Goal: Information Seeking & Learning: Learn about a topic

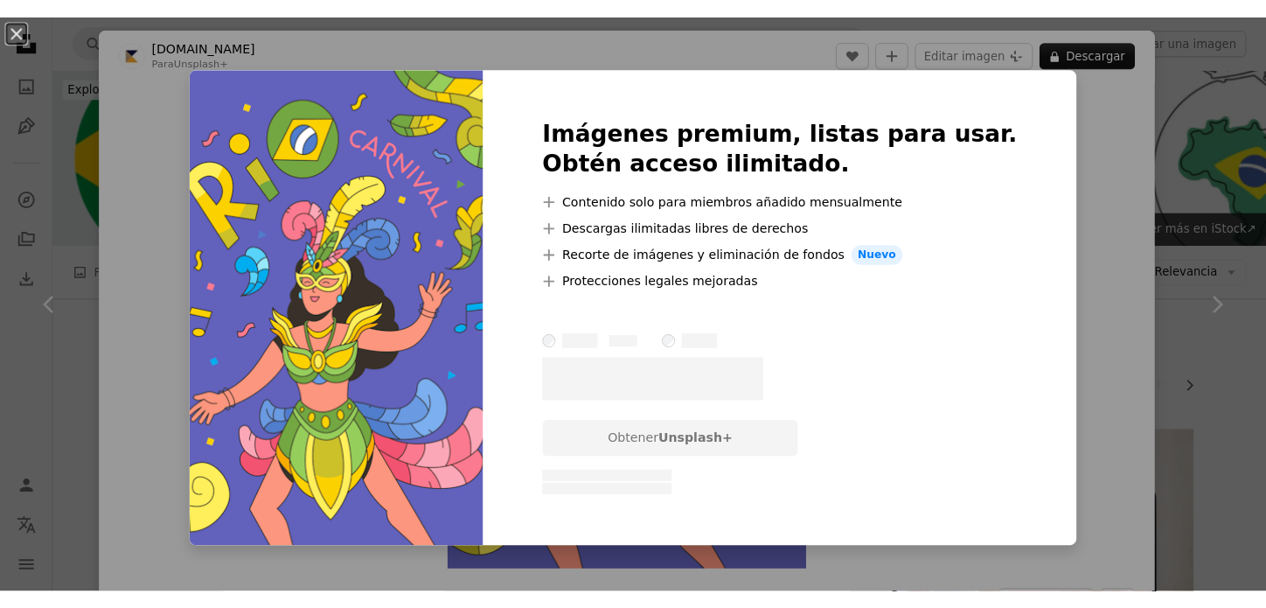
scroll to position [874, 0]
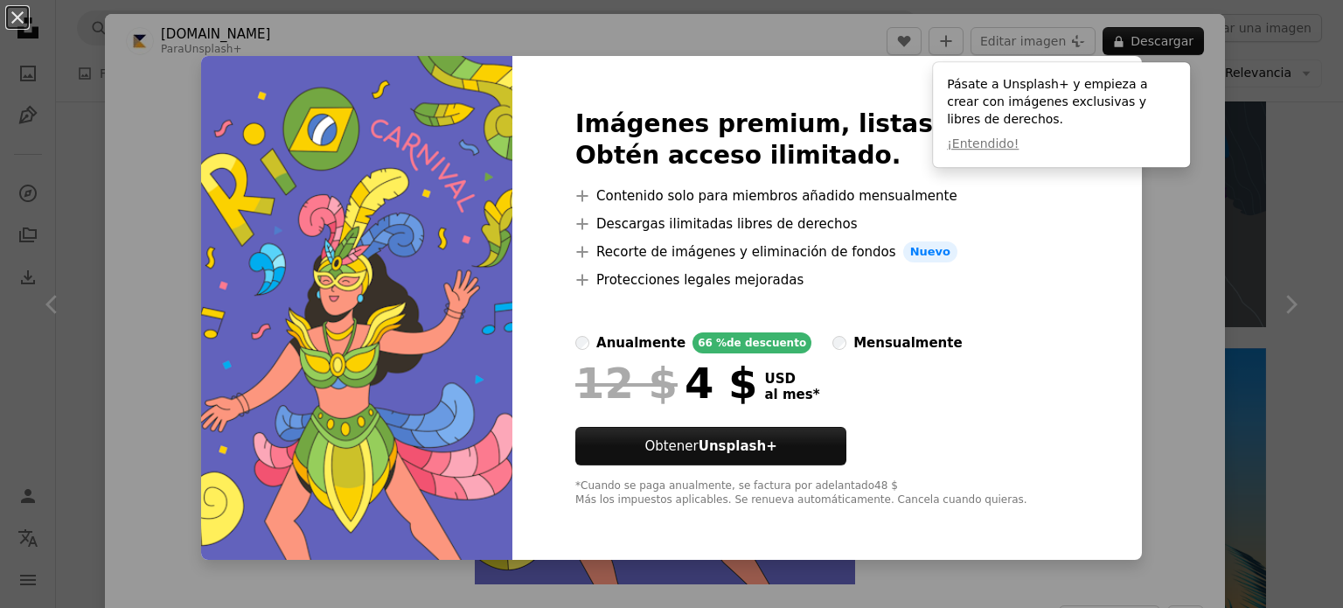
click at [951, 278] on li "A plus sign Protecciones legales mejoradas" at bounding box center [826, 279] width 503 height 21
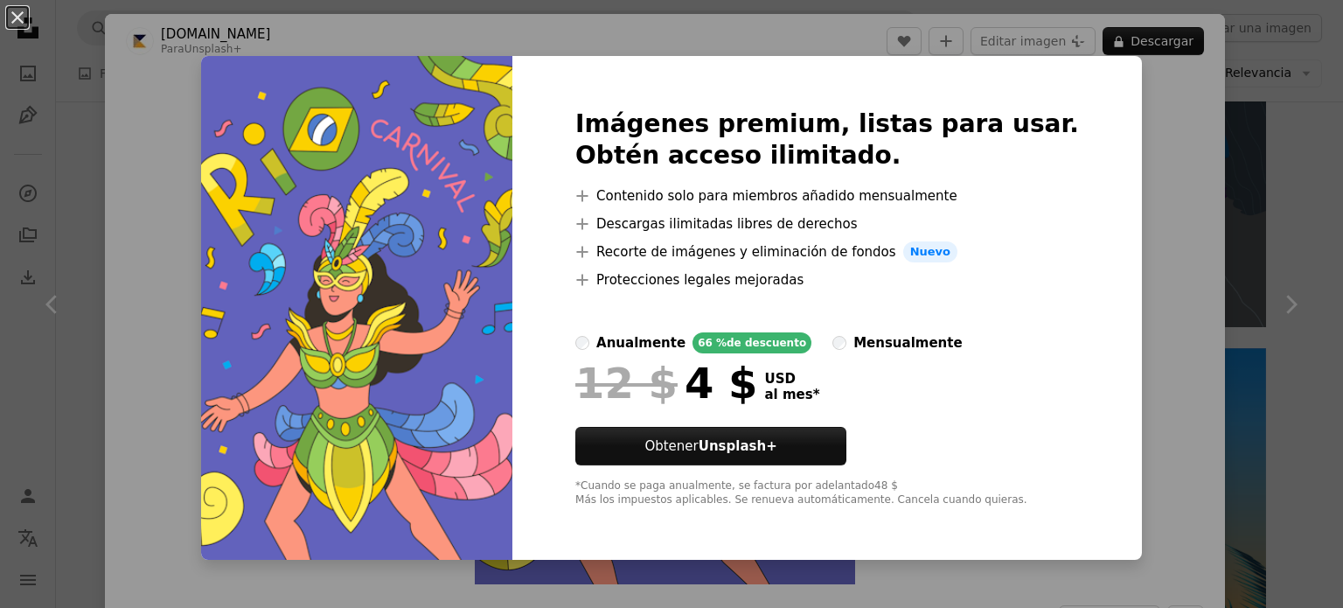
click at [1183, 108] on div "An X shape Imágenes premium, listas para usar. Obtén acceso ilimitado. A plus s…" at bounding box center [671, 304] width 1343 height 608
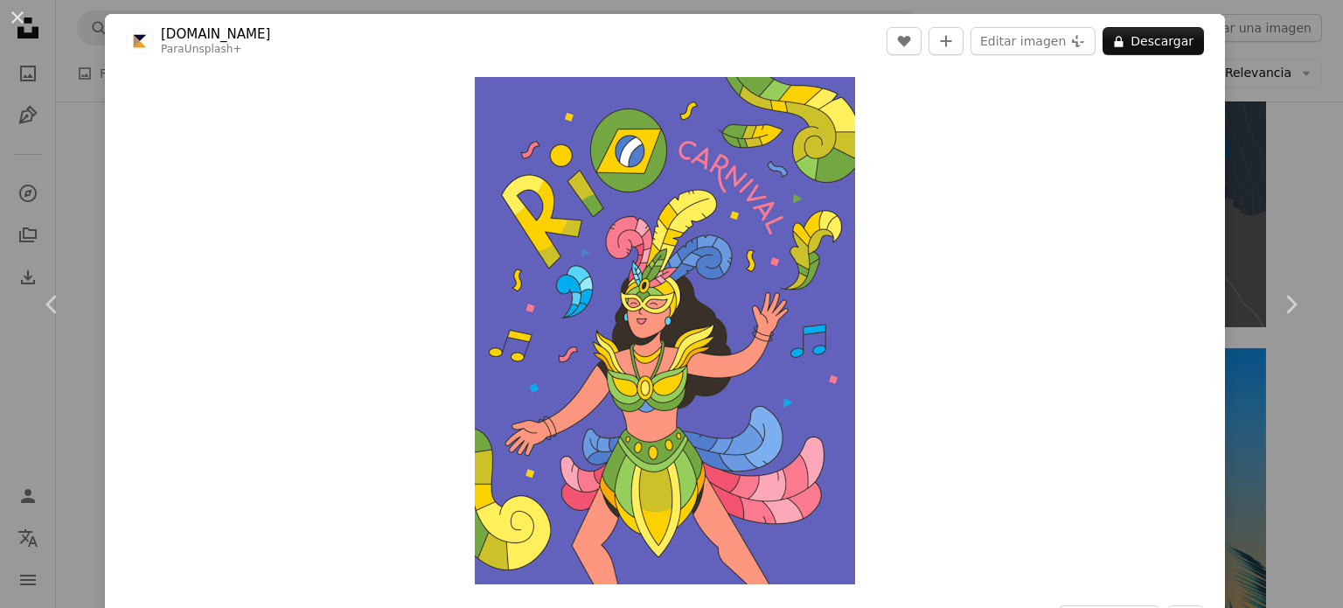
click at [1267, 127] on div "An X shape Chevron left Chevron right [DOMAIN_NAME] Para Unsplash+ A heart A pl…" at bounding box center [671, 304] width 1343 height 608
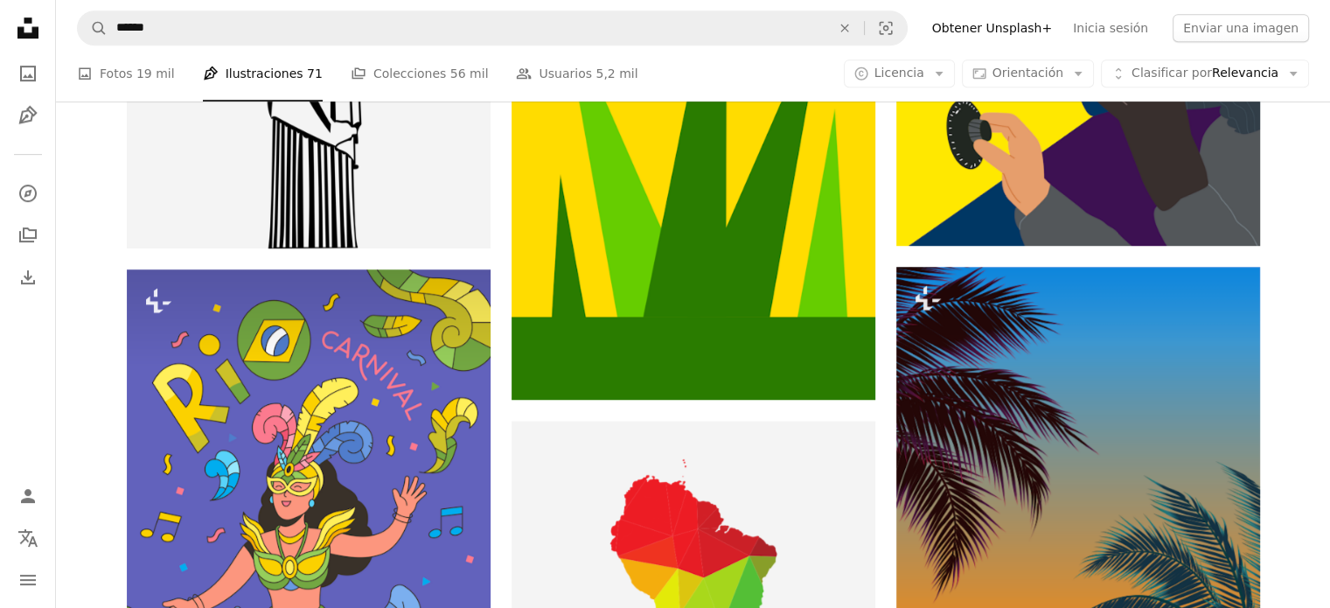
scroll to position [1049, 0]
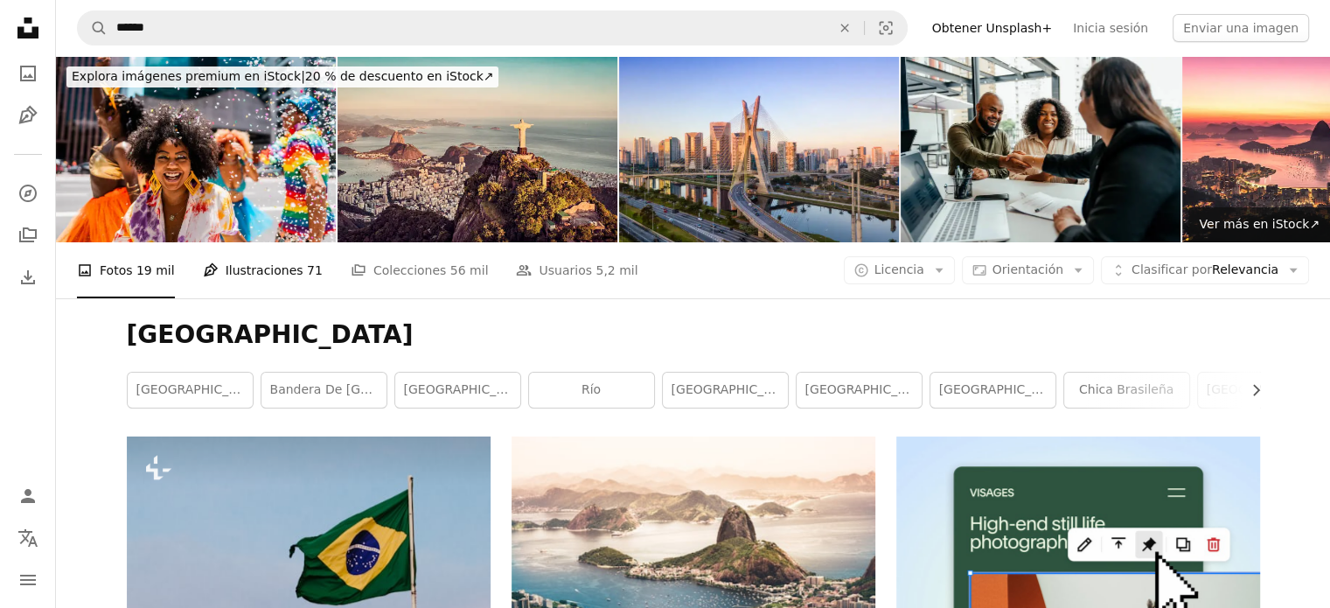
click at [273, 242] on link "Pen Tool Ilustraciones 71" at bounding box center [263, 270] width 120 height 56
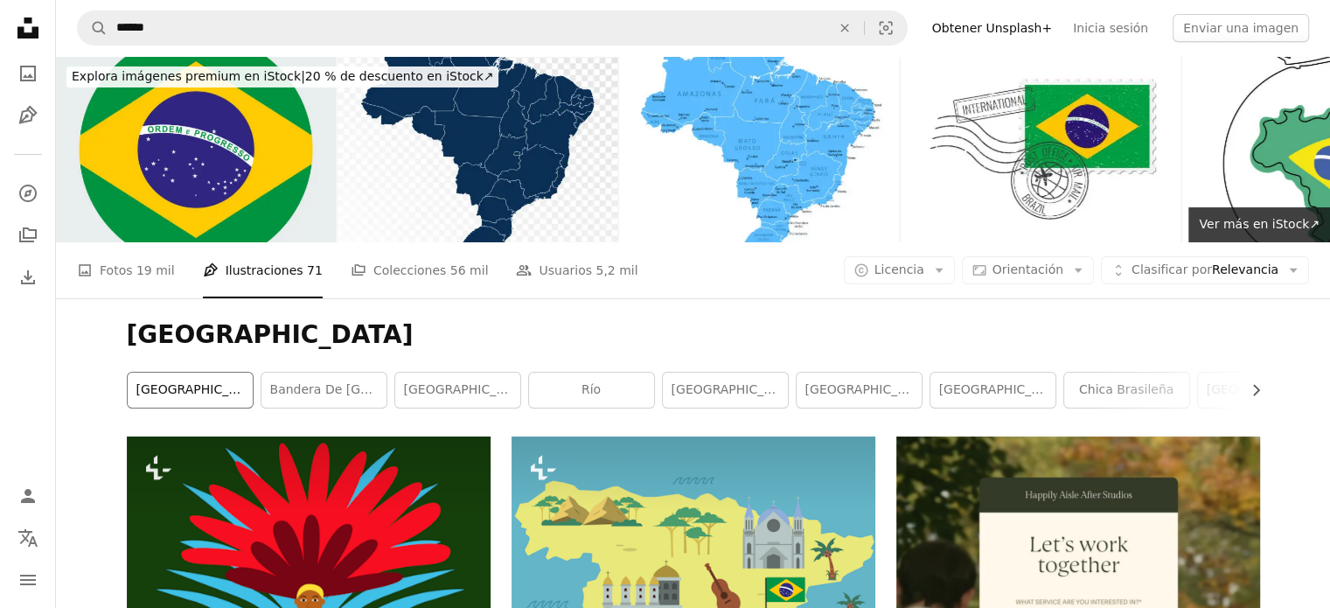
drag, startPoint x: 150, startPoint y: 198, endPoint x: 162, endPoint y: 202, distance: 12.2
